Goal: Information Seeking & Learning: Understand process/instructions

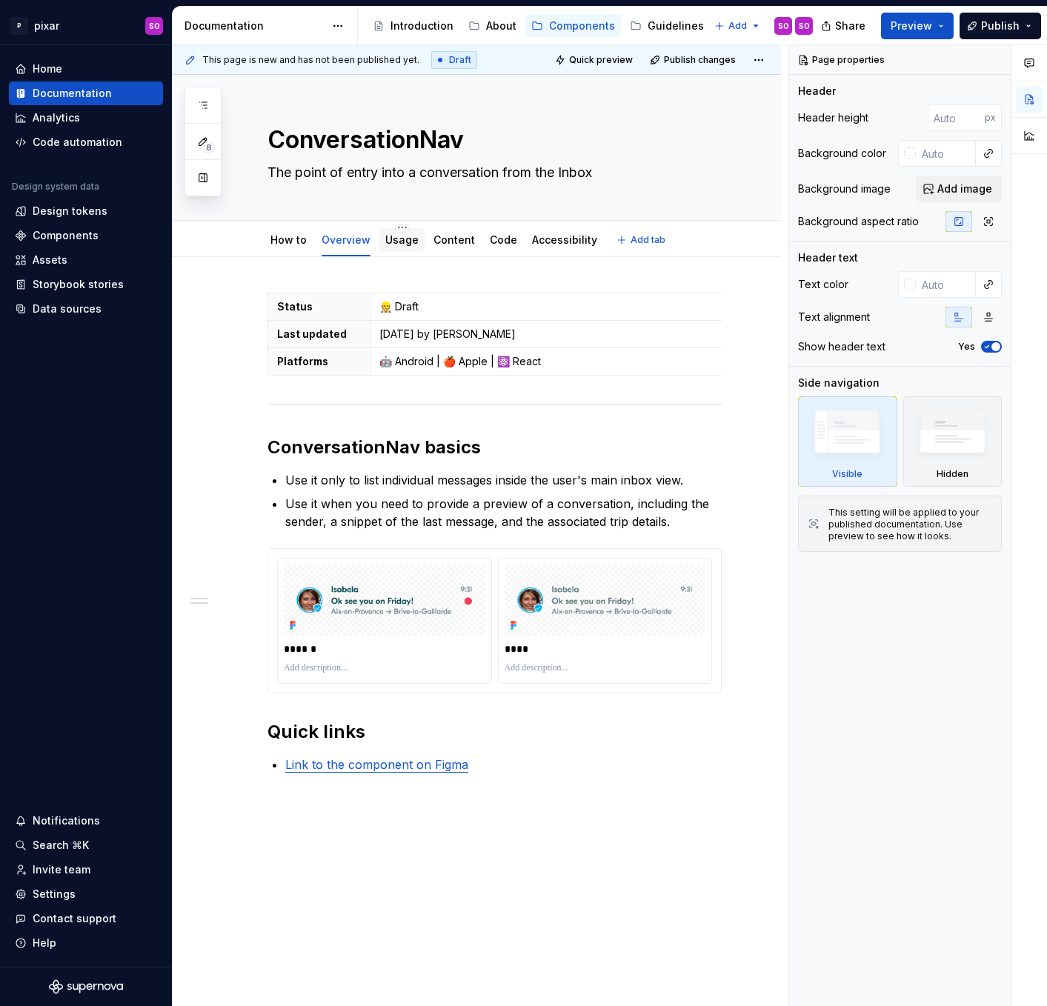
click at [408, 242] on link "Usage" at bounding box center [401, 239] width 33 height 13
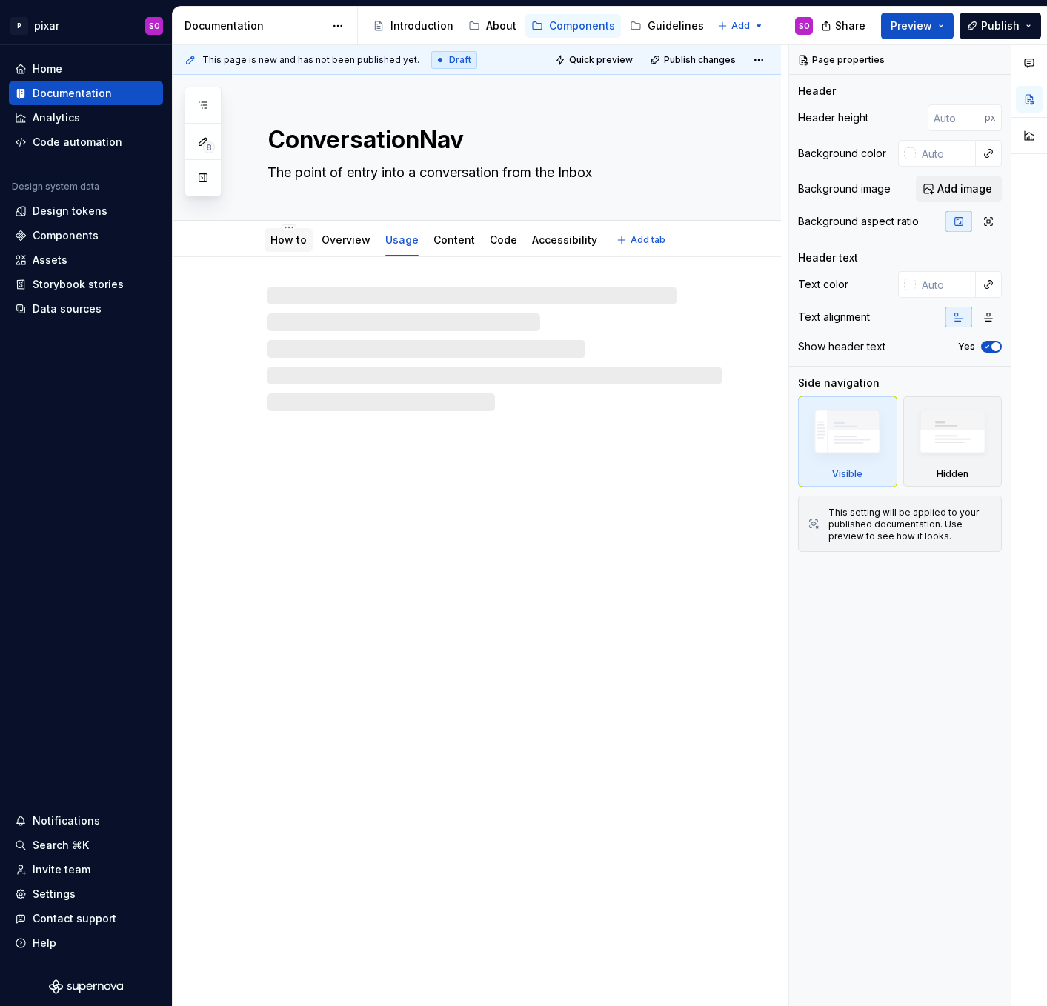
click at [288, 231] on div "How to" at bounding box center [288, 240] width 36 height 18
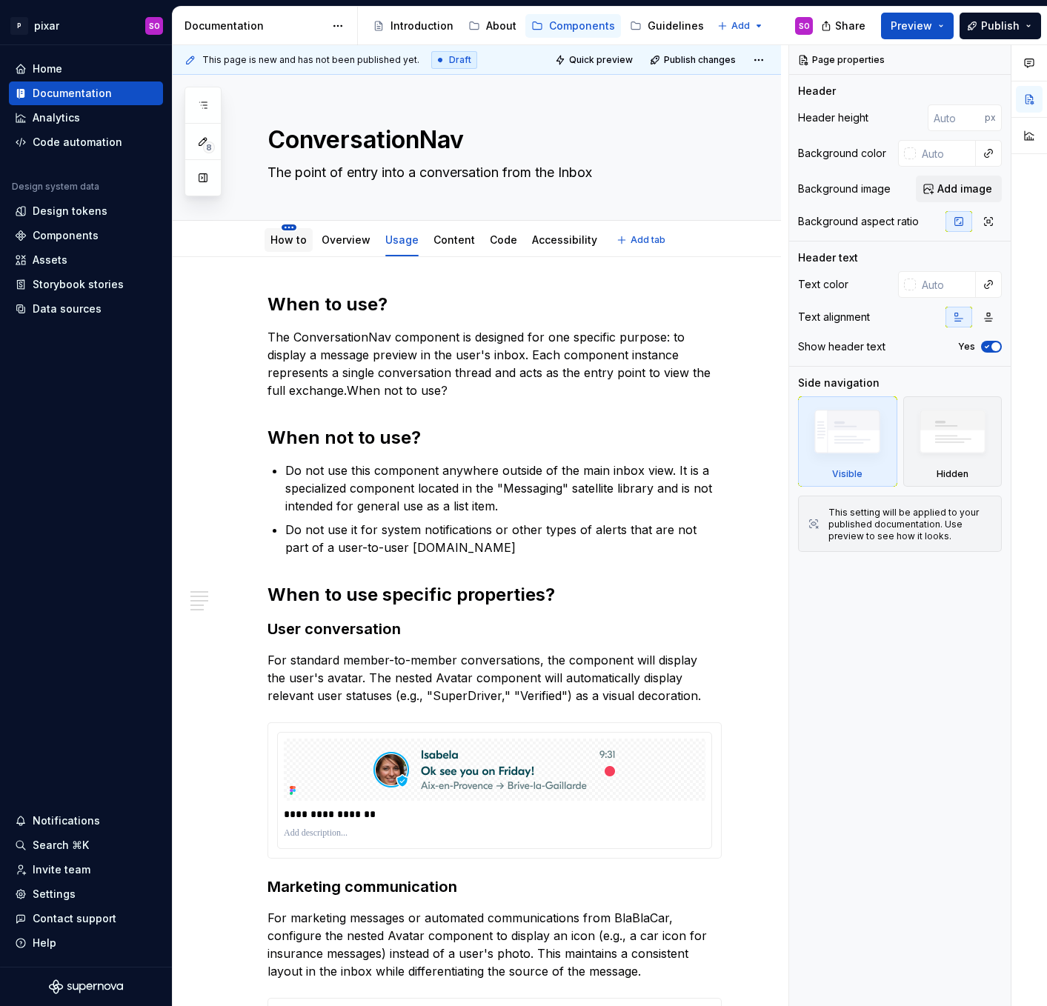
click at [287, 227] on html "P pixar SO Home Documentation Analytics Code automation Design system data Desi…" at bounding box center [523, 503] width 1047 height 1006
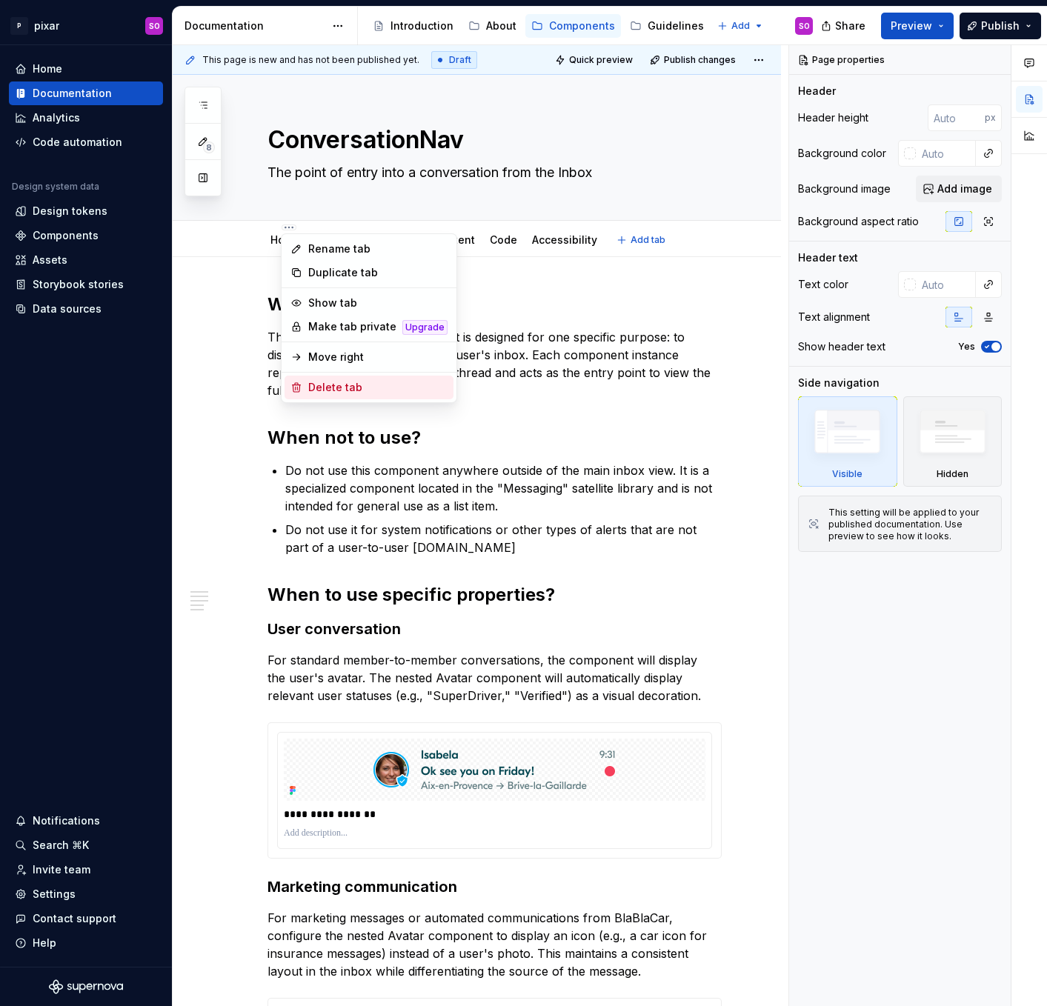
click at [348, 389] on div "Delete tab" at bounding box center [377, 387] width 139 height 15
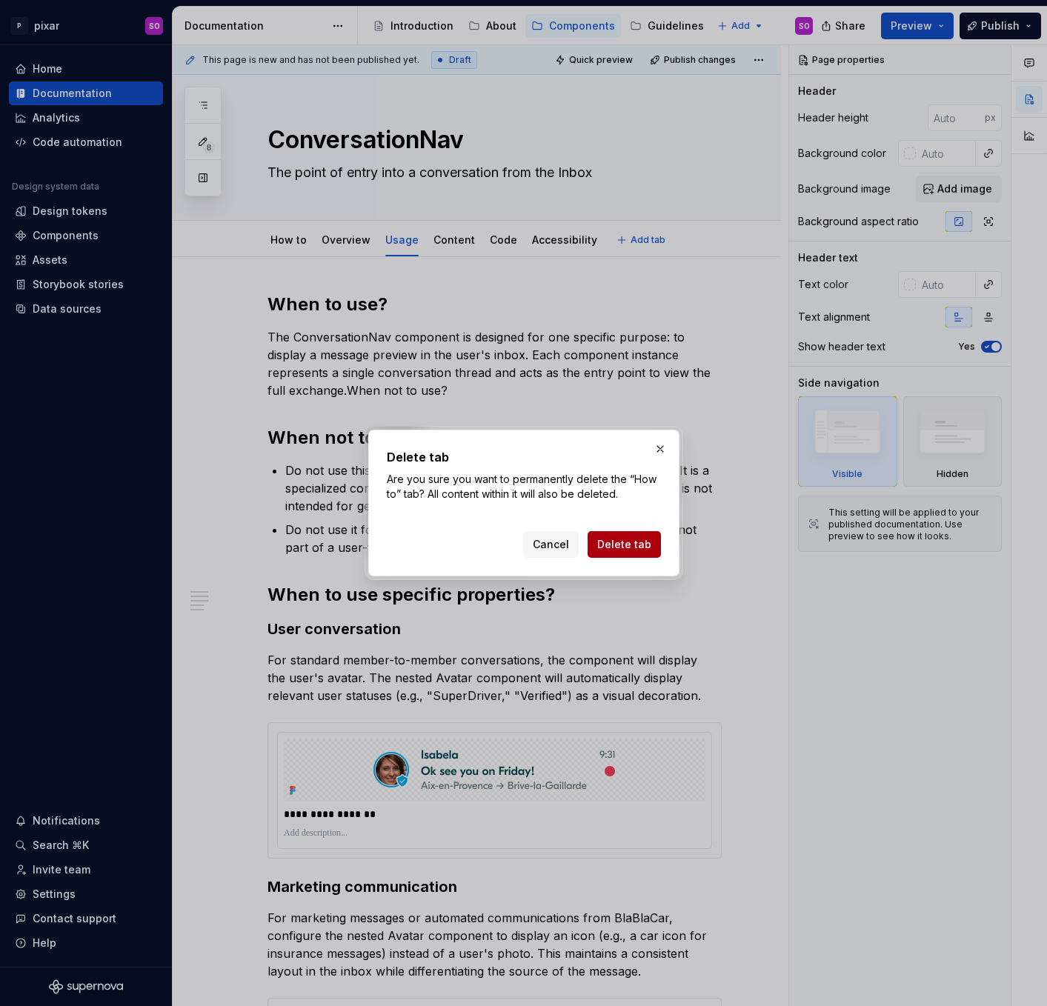
click at [628, 546] on span "Delete tab" at bounding box center [624, 544] width 54 height 15
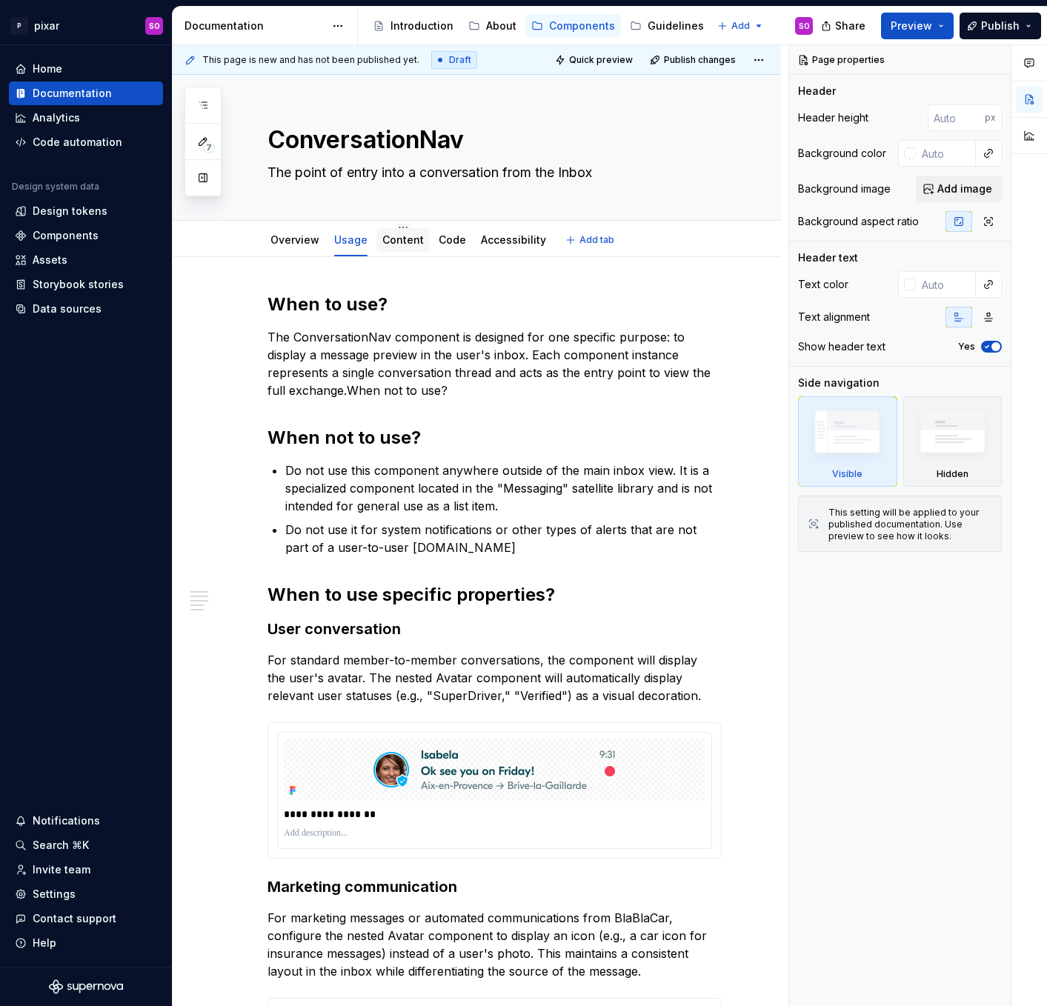
click at [399, 233] on div "Content" at bounding box center [402, 240] width 41 height 15
click at [405, 242] on link "Content" at bounding box center [402, 239] width 41 height 13
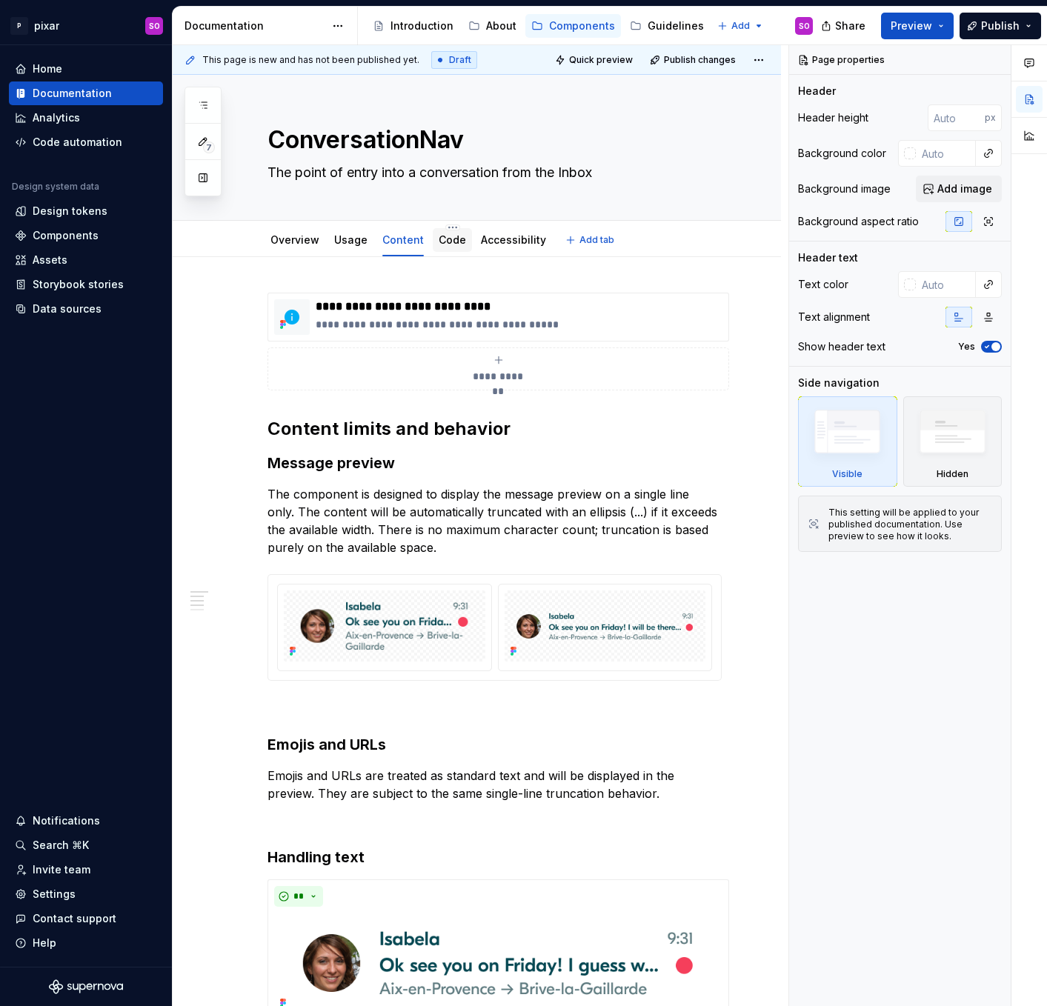
click at [449, 245] on link "Code" at bounding box center [452, 239] width 27 height 13
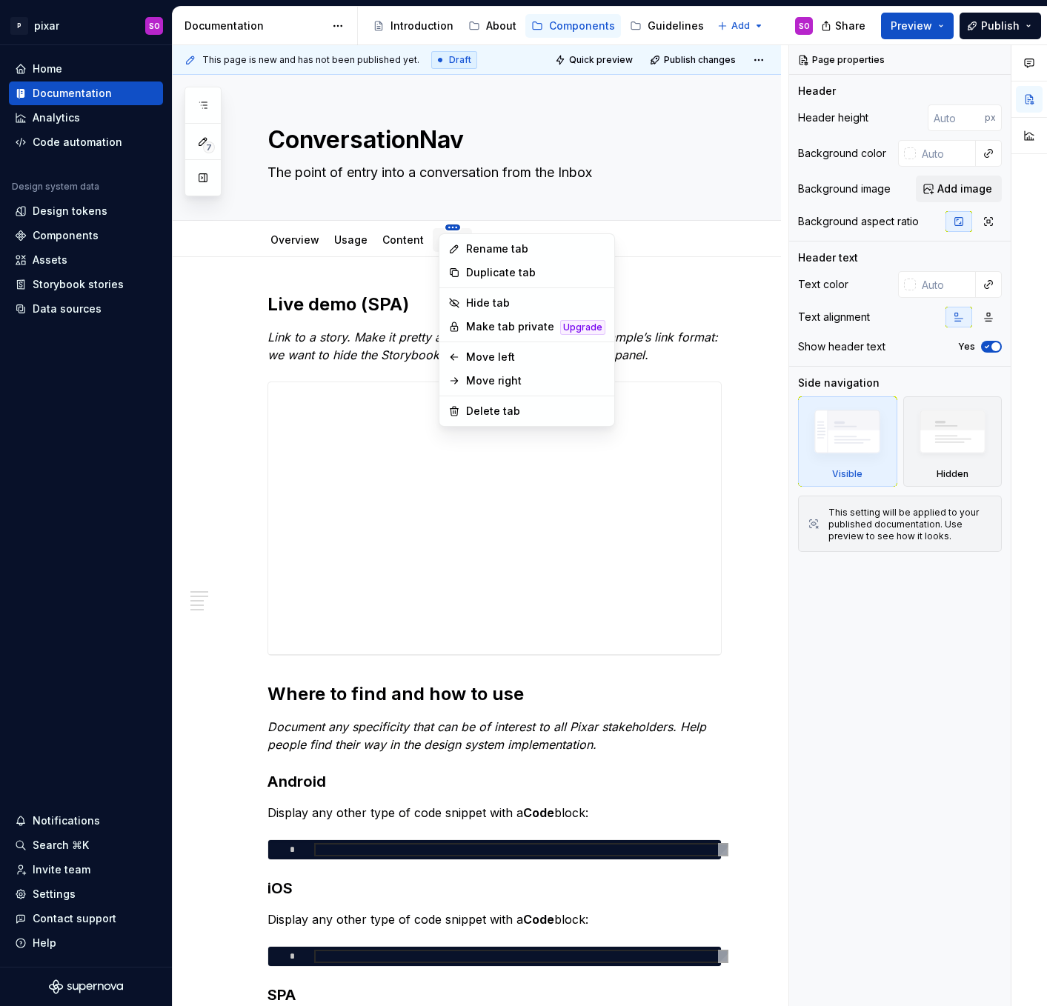
click at [445, 227] on html "P pixar SO Home Documentation Analytics Code automation Design system data Desi…" at bounding box center [523, 503] width 1047 height 1006
click at [497, 301] on div "Hide tab" at bounding box center [535, 303] width 139 height 15
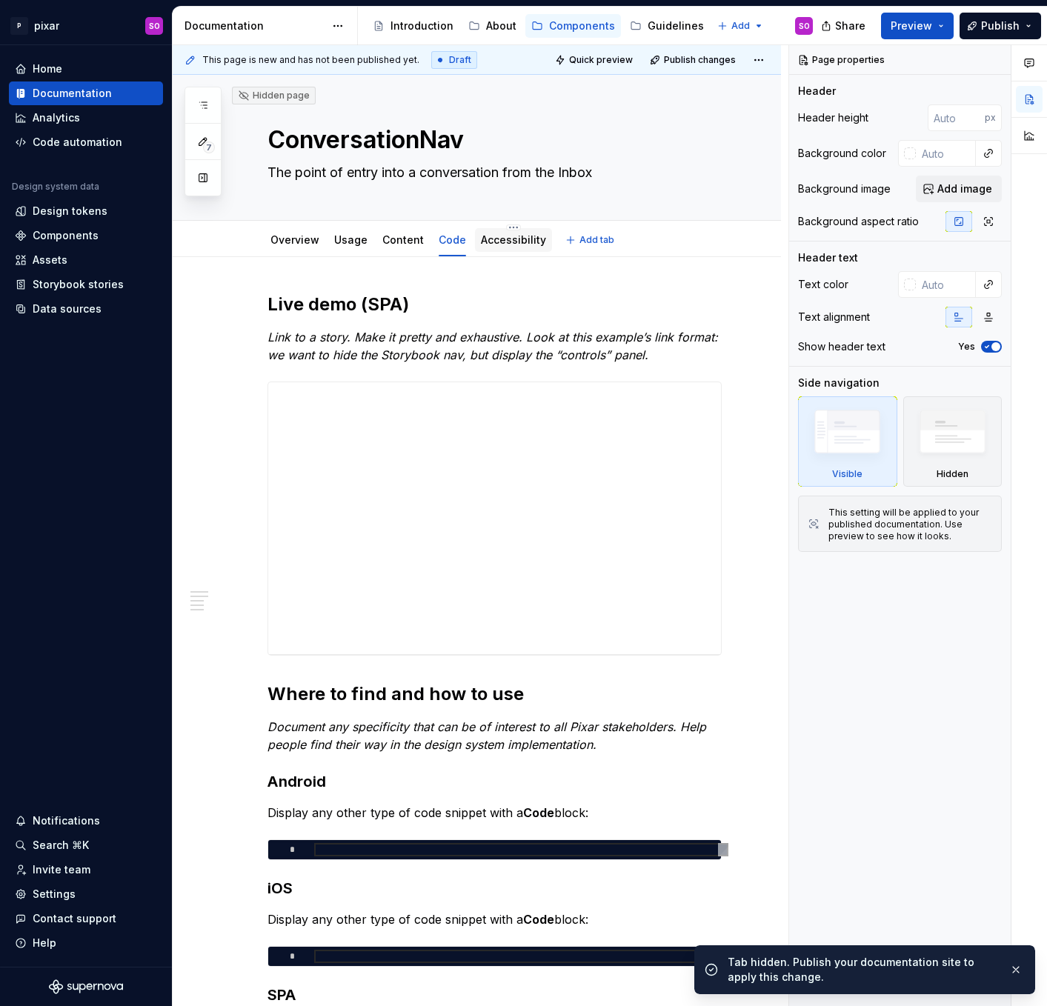
click at [499, 241] on link "Accessibility" at bounding box center [513, 239] width 65 height 13
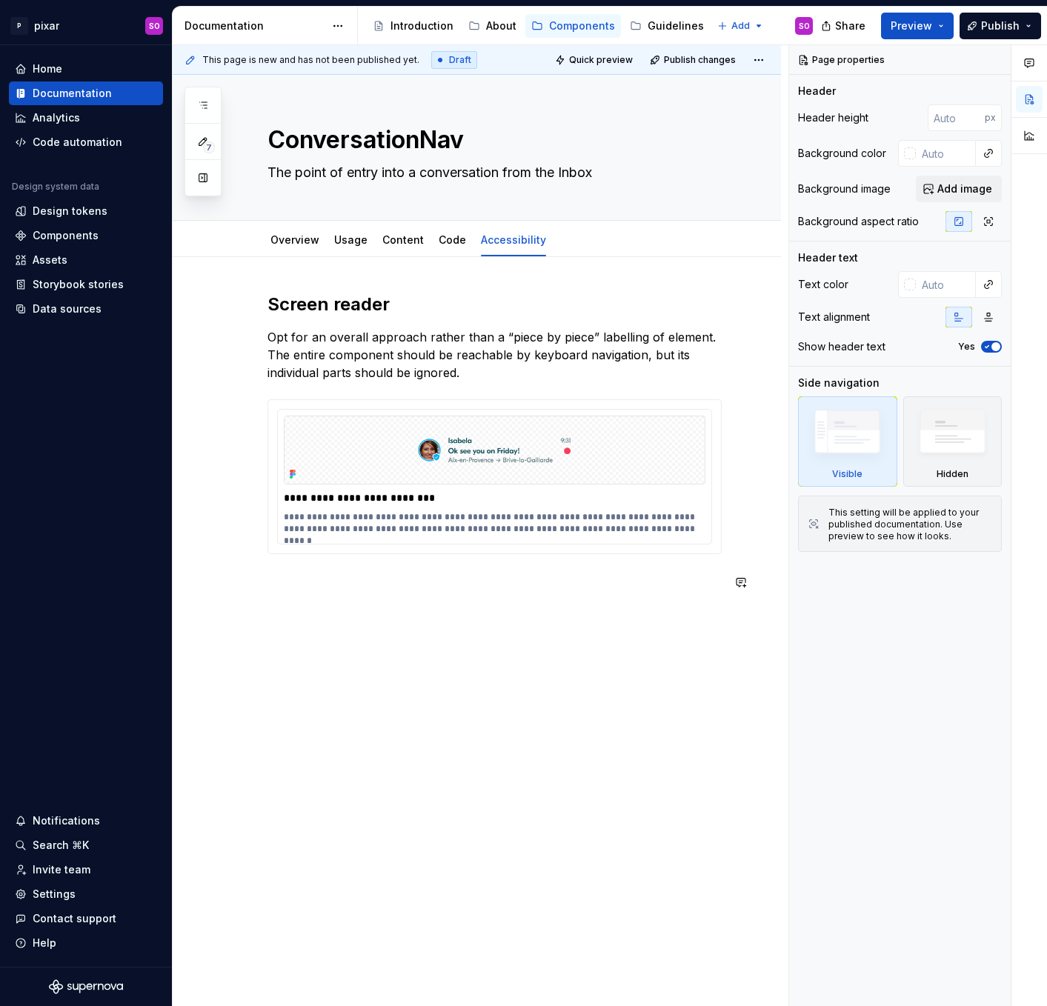
type textarea "*"
click at [555, 634] on div "**********" at bounding box center [477, 583] width 608 height 653
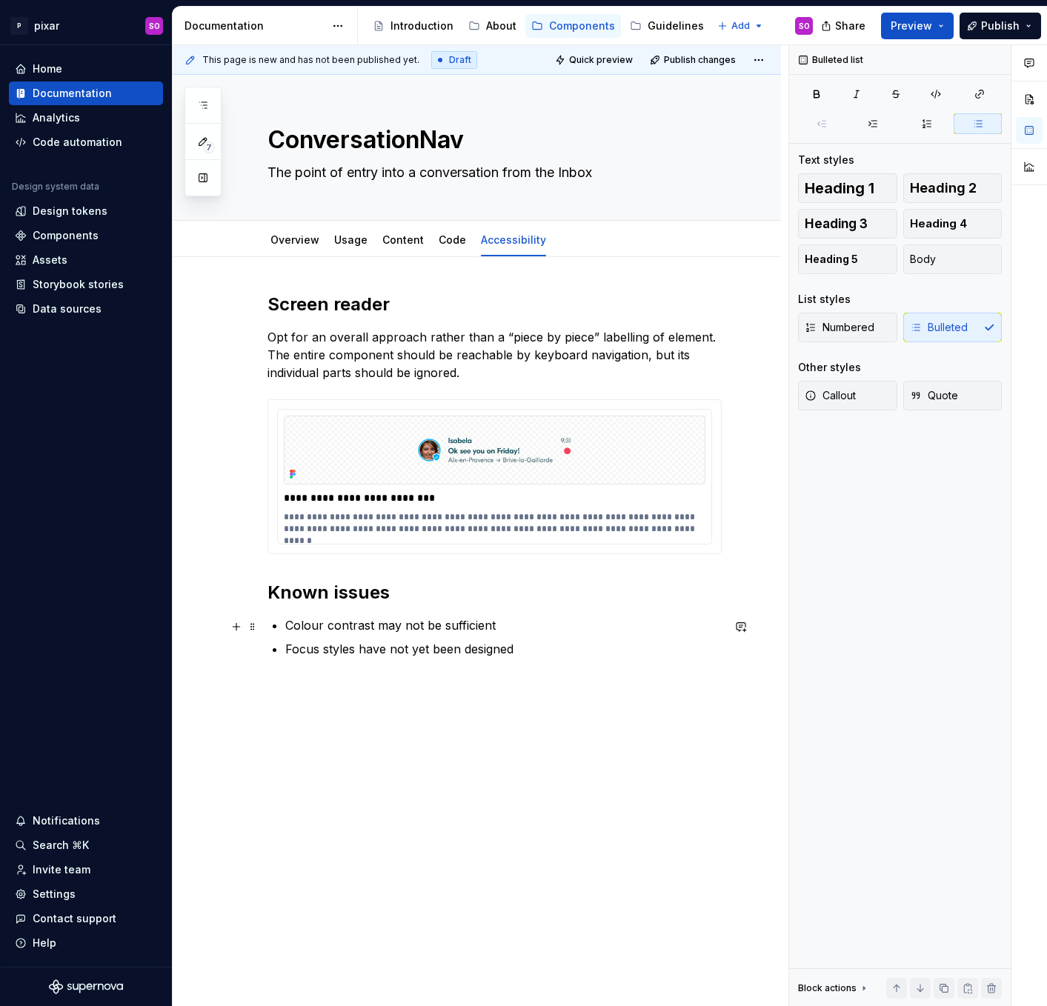
click at [516, 628] on p "Colour contrast may not be sufficient" at bounding box center [503, 625] width 436 height 18
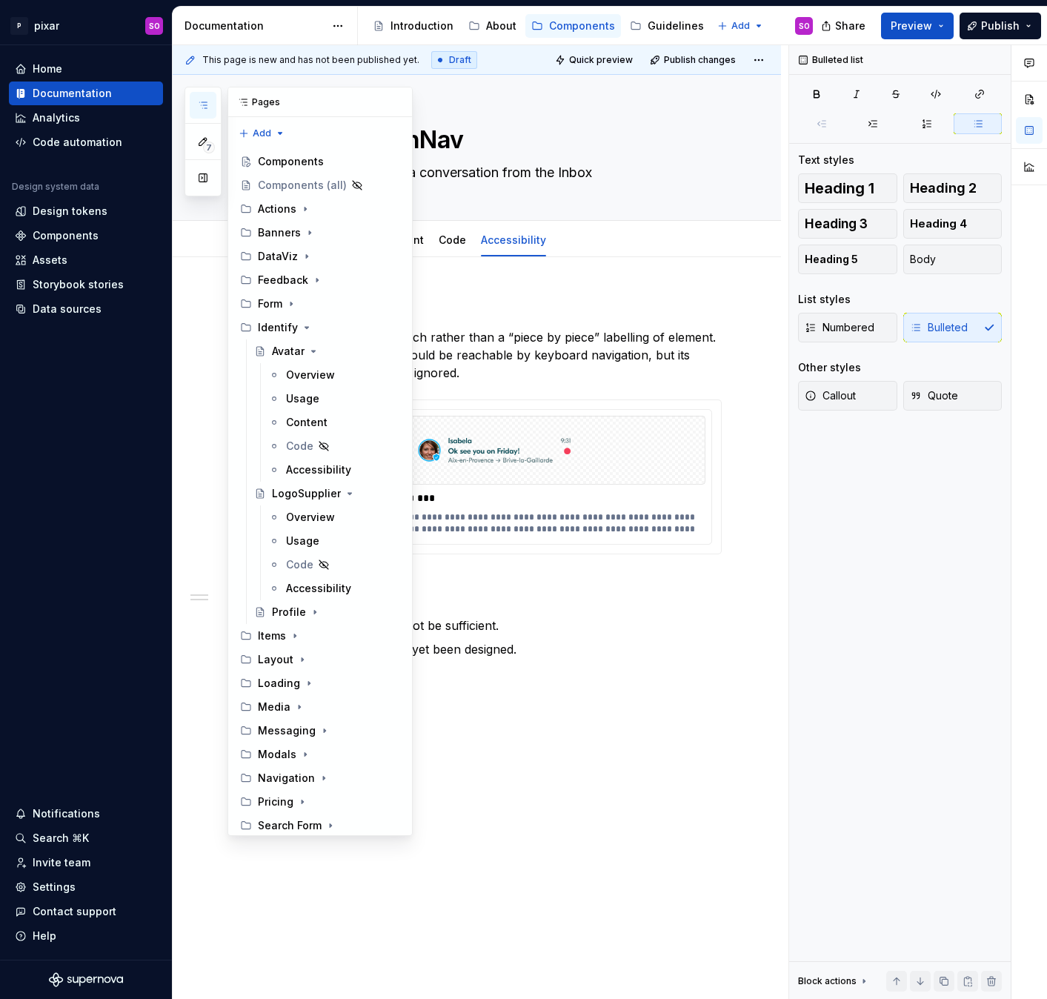
click at [204, 104] on icon "button" at bounding box center [203, 105] width 12 height 12
click at [207, 185] on button "button" at bounding box center [203, 177] width 27 height 27
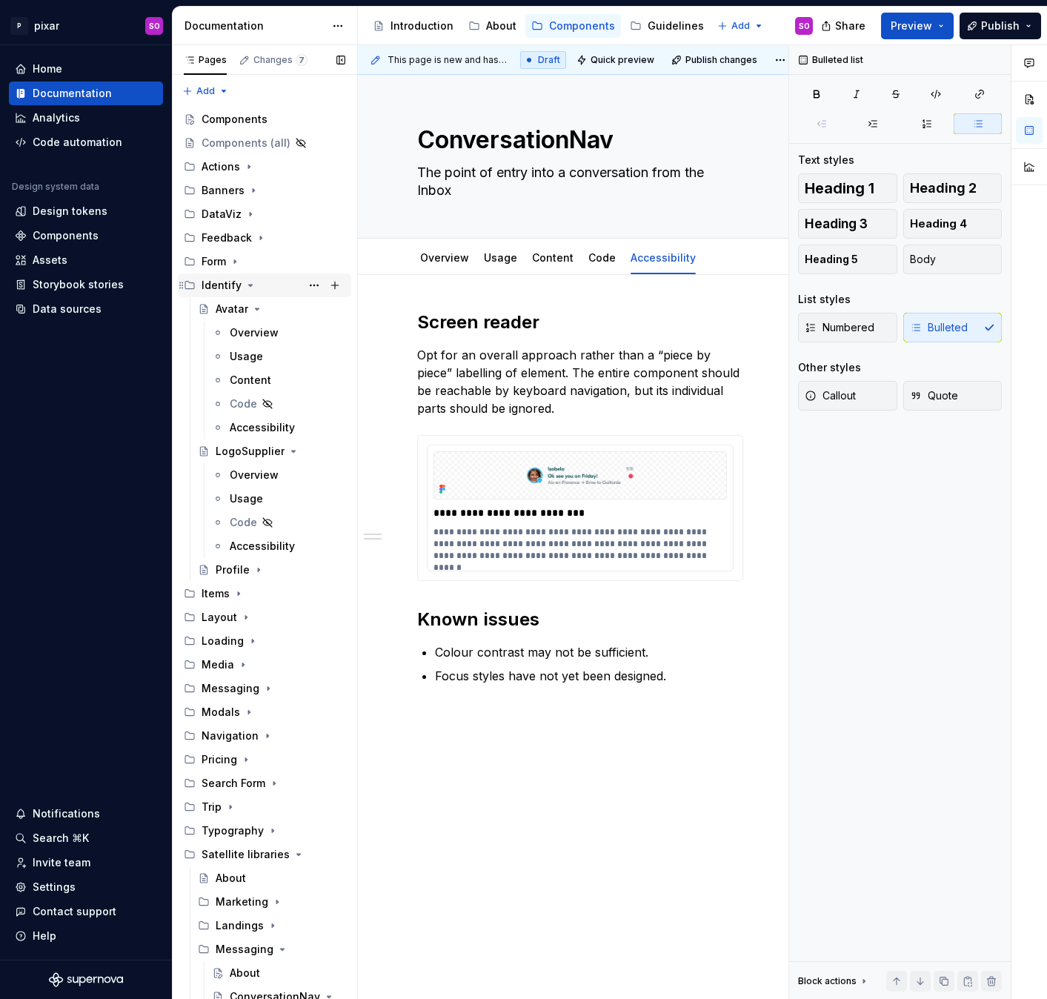
click at [250, 285] on icon "Page tree" at bounding box center [251, 285] width 4 height 1
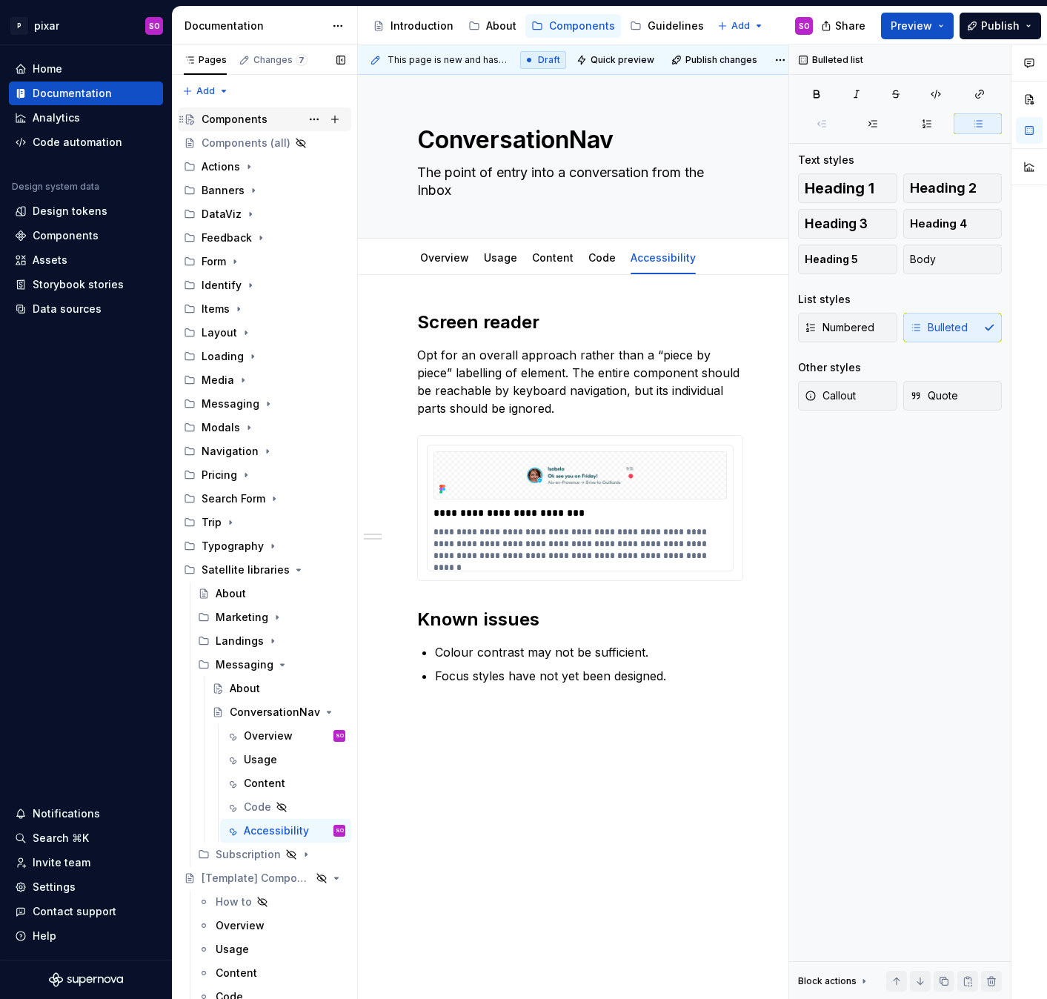
click at [272, 119] on div "Components" at bounding box center [274, 119] width 144 height 21
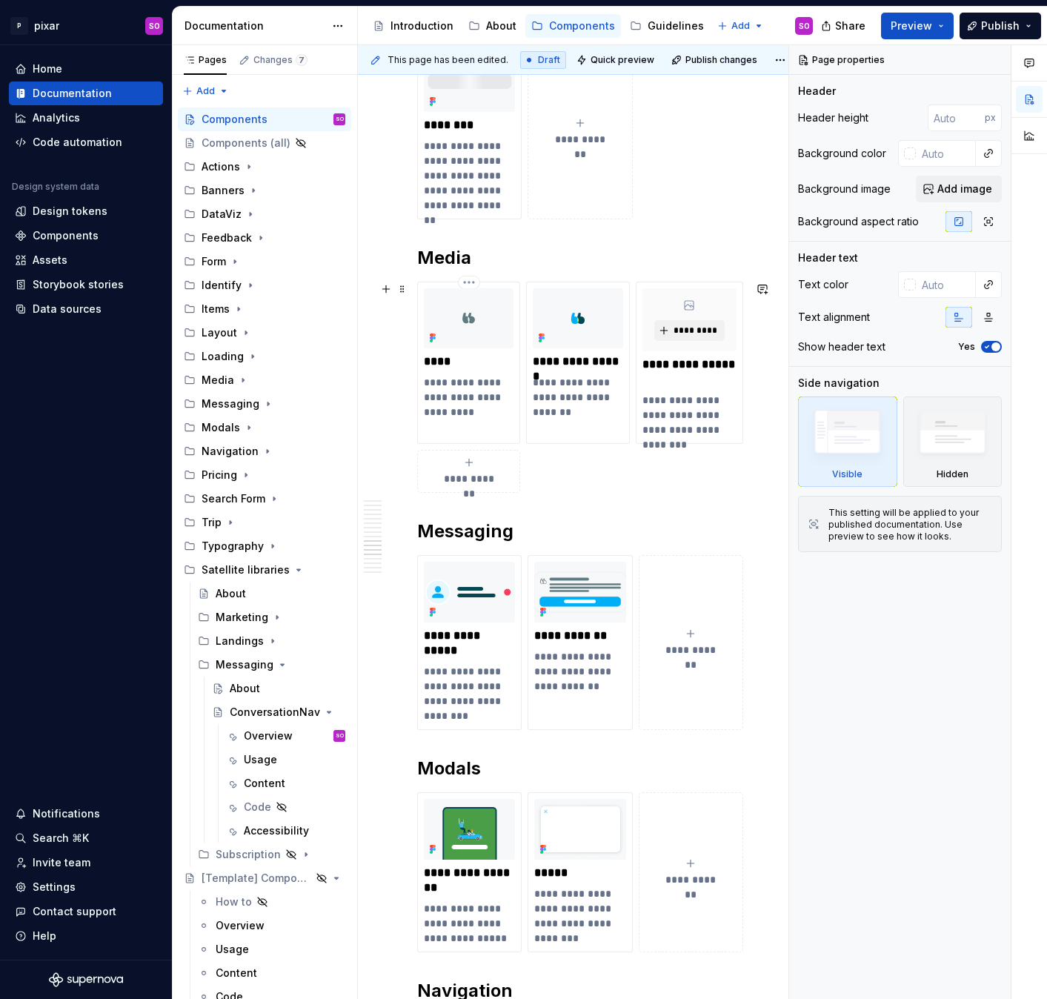
scroll to position [3163, 0]
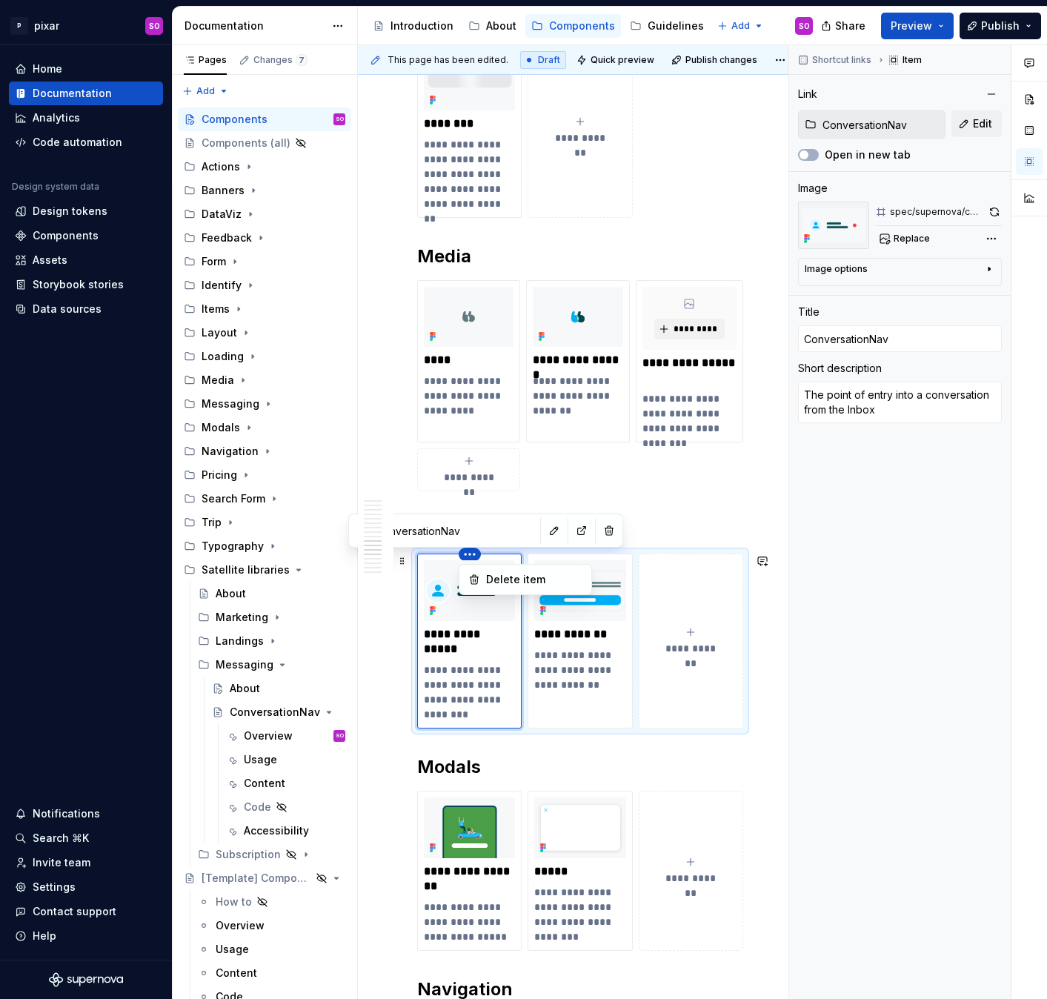
click at [467, 551] on html "P pixar SO Home Documentation Analytics Code automation Design system data Desi…" at bounding box center [523, 499] width 1047 height 999
click at [506, 577] on div "Delete item" at bounding box center [534, 579] width 96 height 15
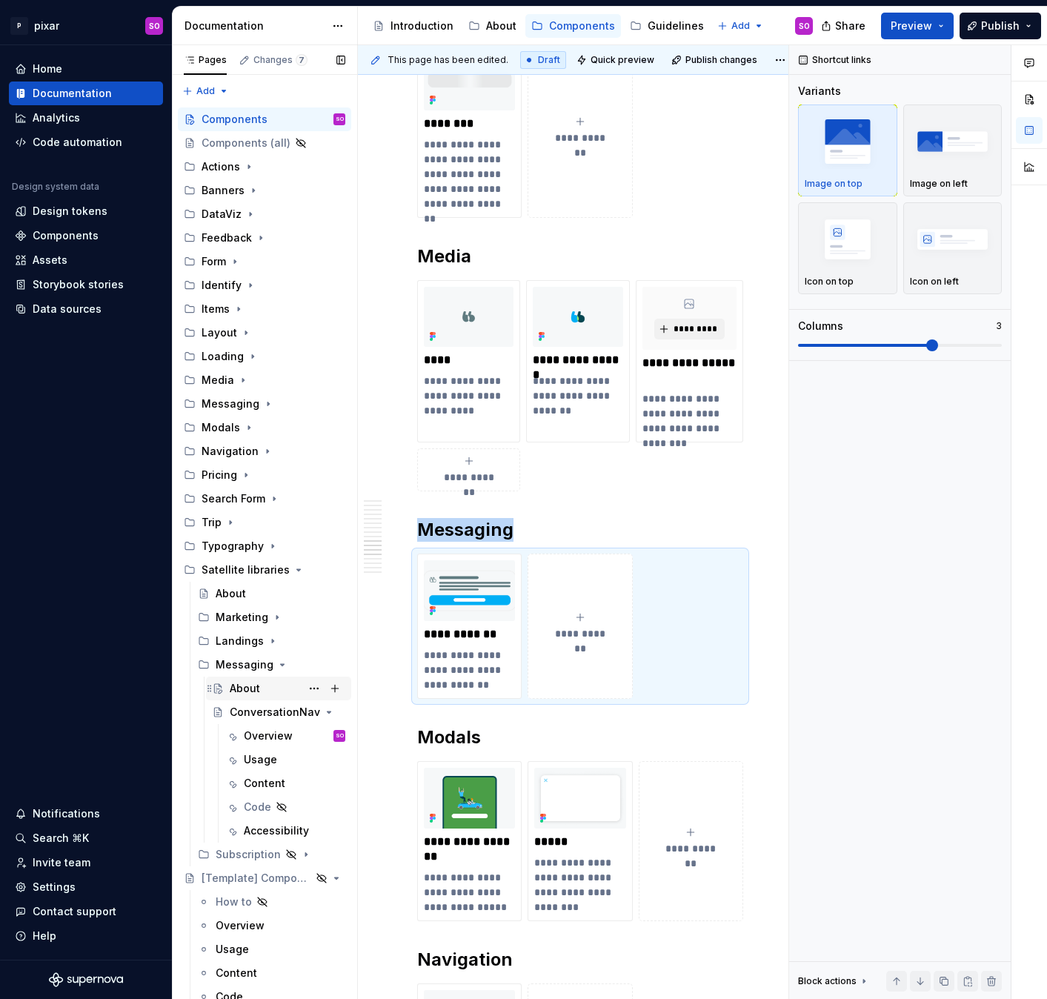
scroll to position [30, 0]
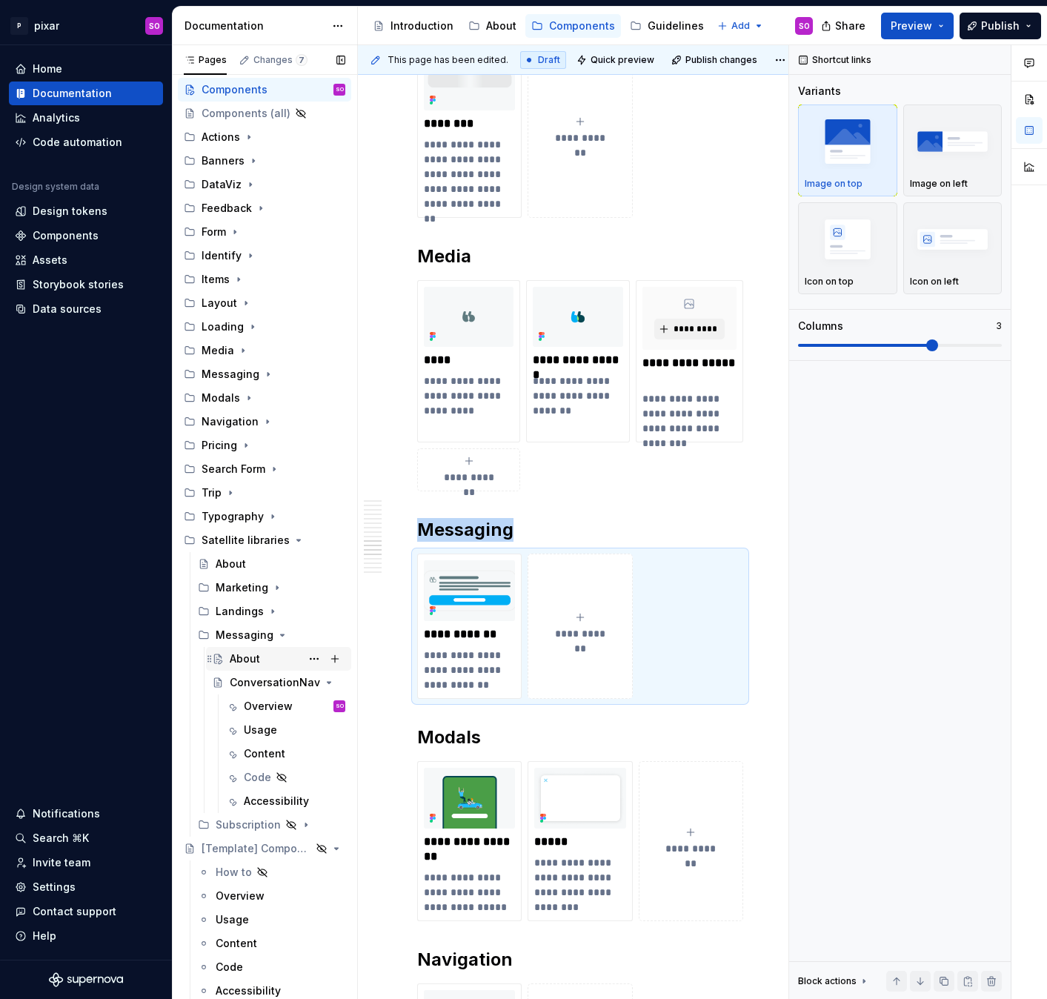
click at [259, 634] on div "About" at bounding box center [245, 658] width 30 height 15
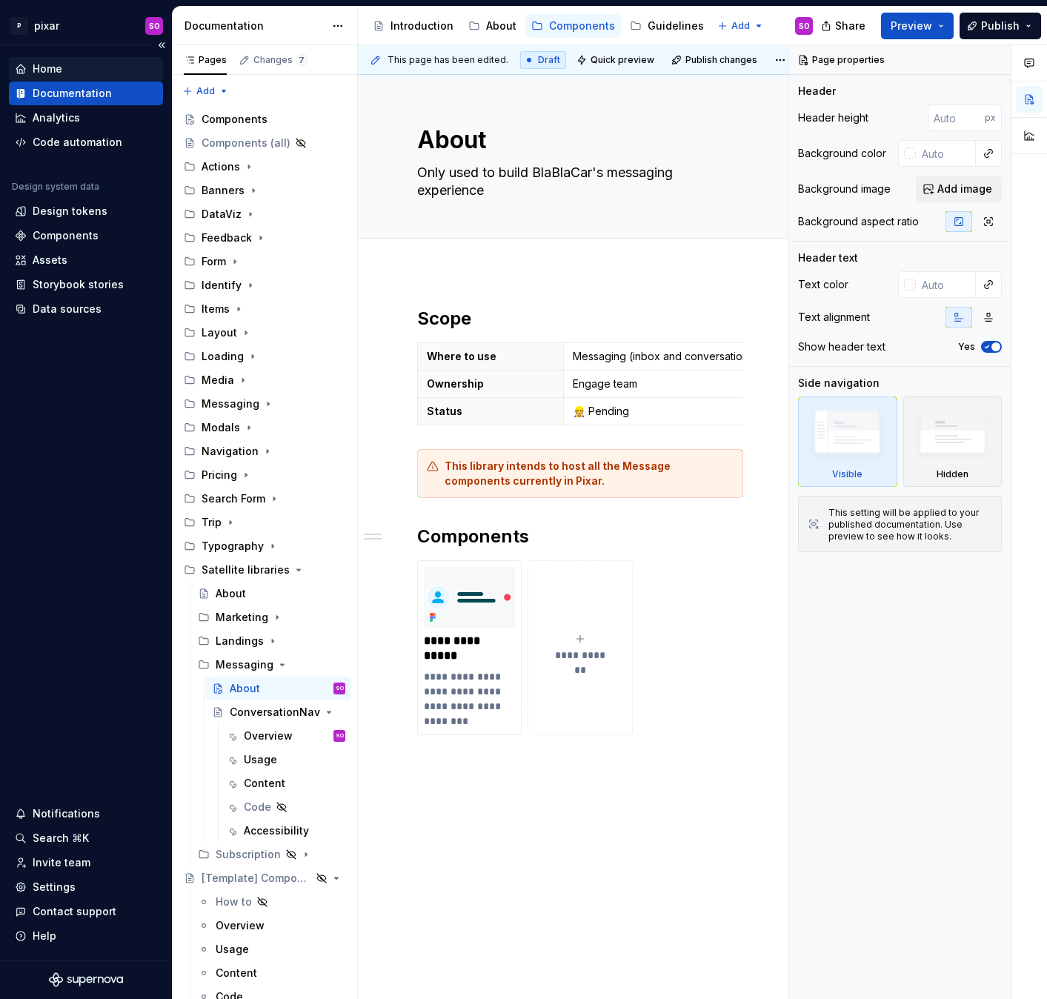
type textarea "*"
click at [52, 67] on div "Home" at bounding box center [48, 68] width 30 height 15
